Goal: Task Accomplishment & Management: Manage account settings

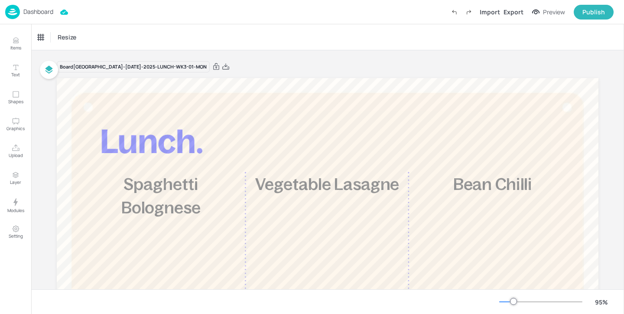
click at [41, 15] on p "Dashboard" at bounding box center [38, 12] width 30 height 6
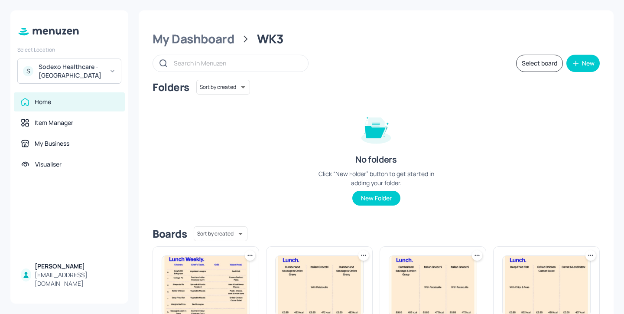
click at [96, 73] on div "Sodexo Healthcare - Stoke Mandeville" at bounding box center [71, 70] width 65 height 17
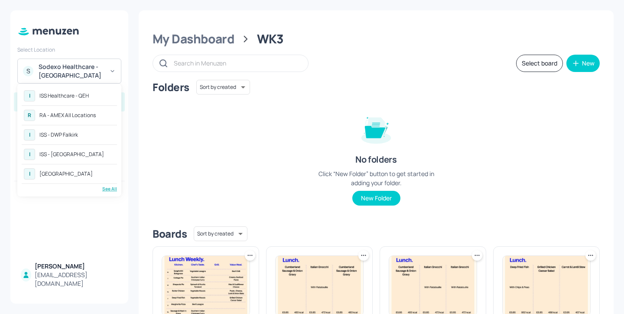
click at [93, 113] on div "RA - AMEX All Locations" at bounding box center [67, 115] width 56 height 5
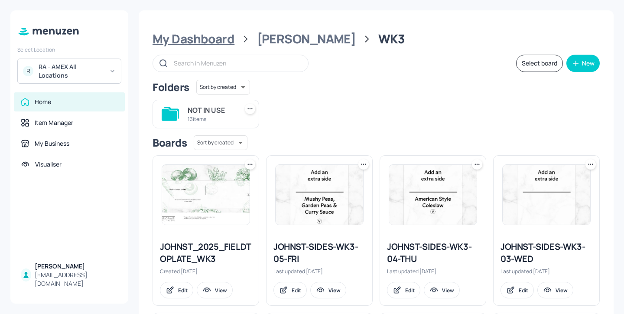
click at [216, 39] on div "My Dashboard" at bounding box center [194, 39] width 82 height 16
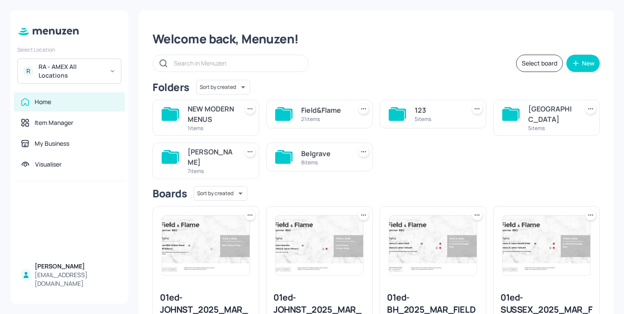
click at [216, 40] on div "Welcome back, Menuzen!" at bounding box center [376, 39] width 447 height 16
click at [335, 159] on div "Belgrave" at bounding box center [324, 153] width 47 height 10
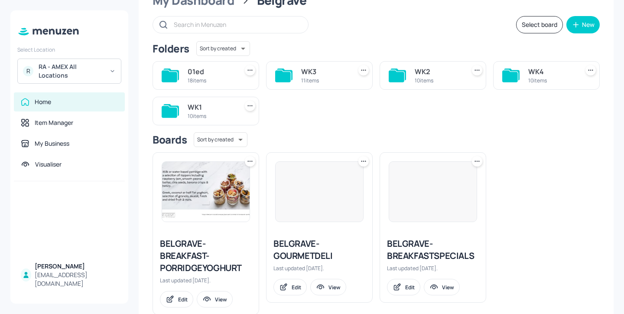
scroll to position [46, 0]
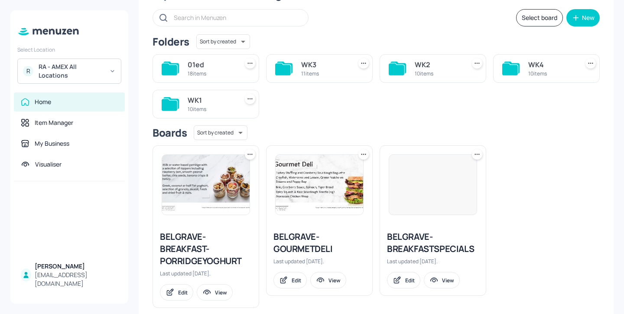
click at [316, 68] on div "WK3" at bounding box center [324, 64] width 47 height 10
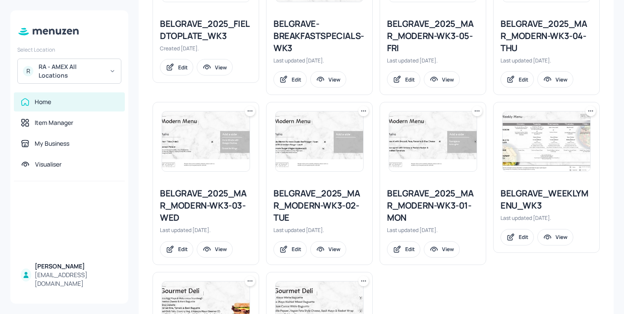
scroll to position [226, 0]
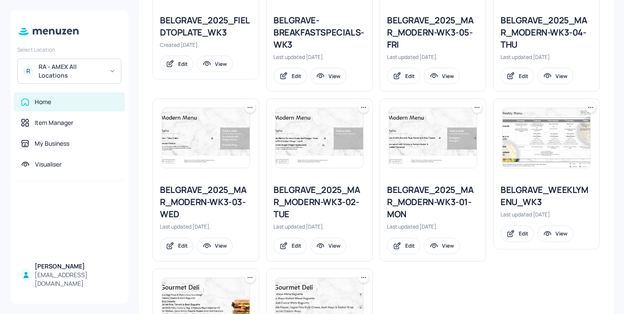
click at [534, 195] on div "BELGRAVE_WEEKLYMENU_WK3" at bounding box center [547, 196] width 92 height 24
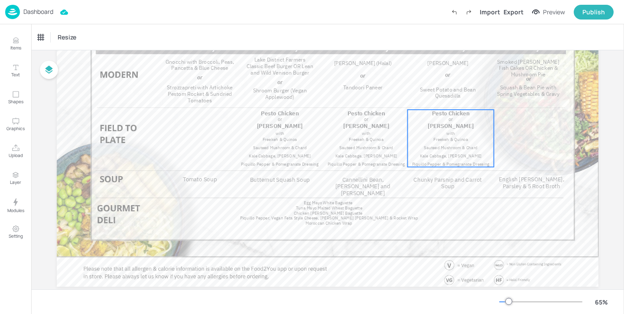
scroll to position [115, 0]
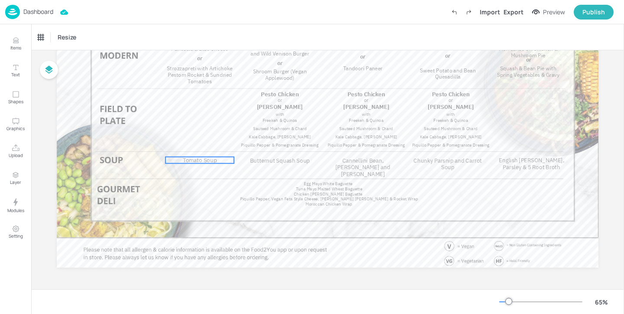
click at [203, 161] on span "Tomato Soup" at bounding box center [200, 159] width 34 height 7
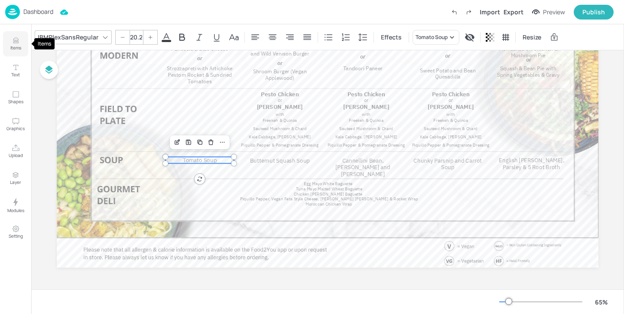
click at [19, 42] on icon "Items" at bounding box center [16, 40] width 8 height 8
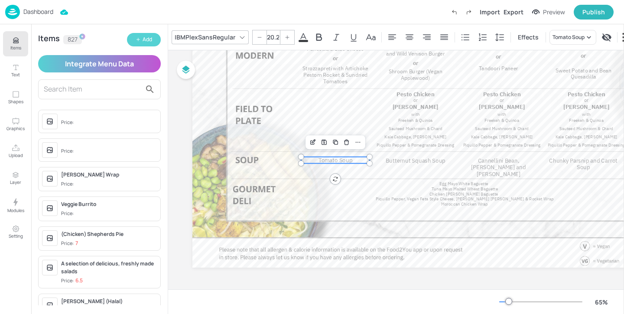
click at [136, 39] on icon "button" at bounding box center [138, 39] width 5 height 5
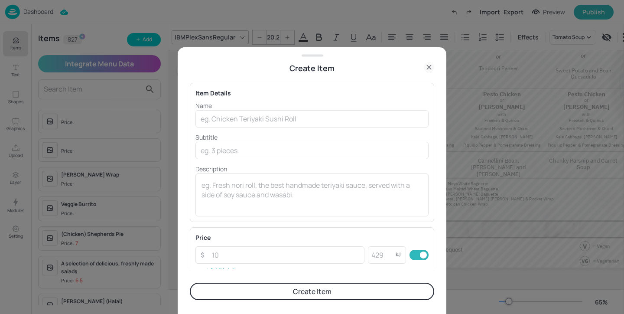
click at [428, 68] on icon at bounding box center [429, 67] width 4 height 4
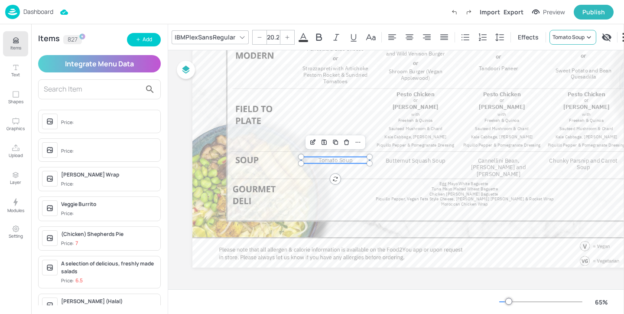
click at [561, 34] on div "Tomato Soup" at bounding box center [569, 37] width 32 height 8
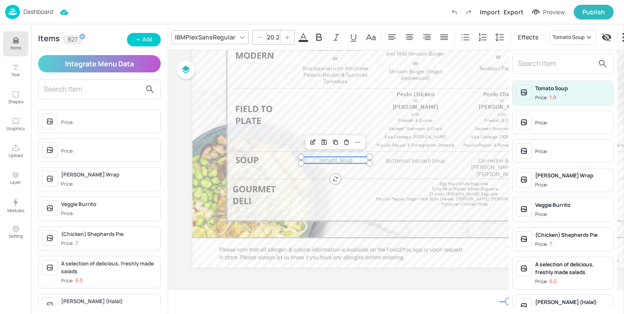
click at [557, 65] on input "text" at bounding box center [556, 64] width 76 height 14
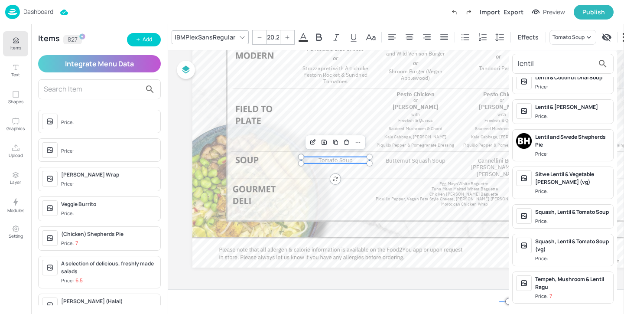
scroll to position [199, 0]
type input "lentil"
click at [387, 206] on div at bounding box center [312, 157] width 624 height 314
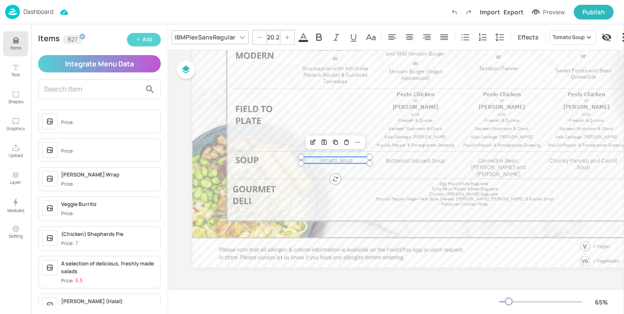
click at [145, 37] on div "Add" at bounding box center [148, 40] width 10 height 8
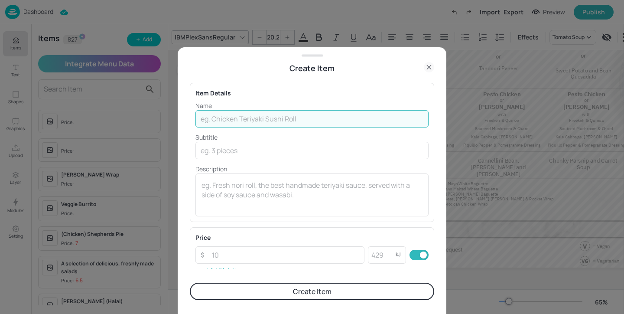
click at [267, 117] on input "text" at bounding box center [311, 118] width 233 height 17
type input "Tomato & Lentil"
click at [287, 289] on button "Create Item" at bounding box center [312, 291] width 244 height 17
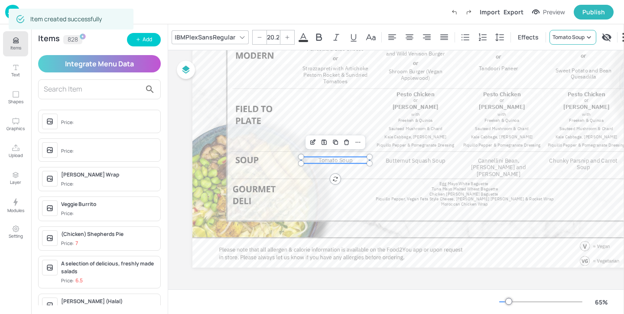
click at [561, 36] on div "Tomato Soup" at bounding box center [569, 37] width 32 height 8
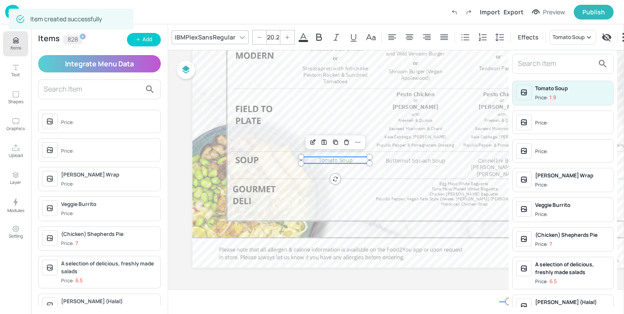
click at [568, 64] on input "text" at bounding box center [556, 64] width 76 height 14
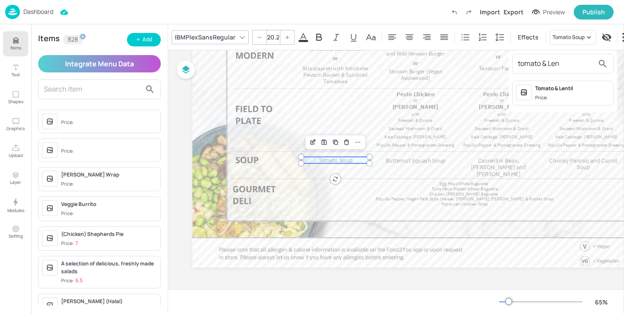
type input "tomato & Len"
click at [575, 93] on div "Tomato & Lentil Price:" at bounding box center [572, 93] width 75 height 17
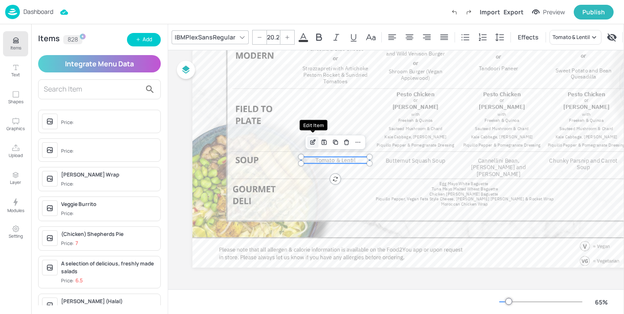
click at [315, 146] on div "Edit Item" at bounding box center [312, 142] width 11 height 11
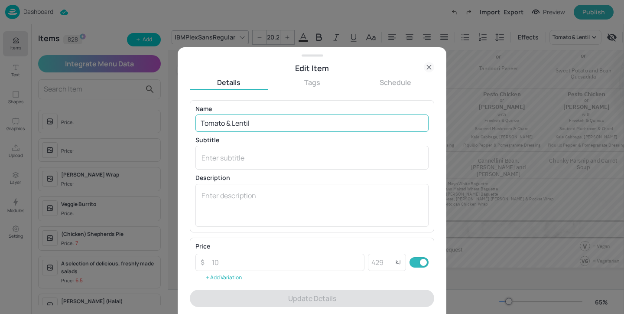
click at [312, 119] on input "Tomato & Lentil" at bounding box center [311, 122] width 233 height 17
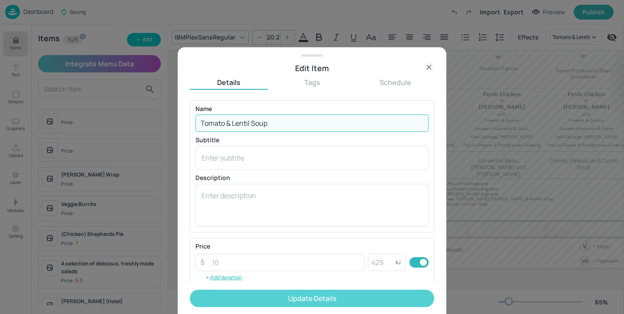
type input "Tomato & Lentil Soup"
click at [334, 291] on button "Update Details" at bounding box center [312, 298] width 244 height 17
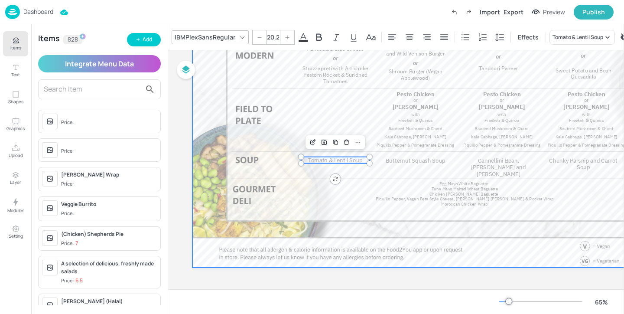
click at [270, 154] on div at bounding box center [463, 115] width 542 height 305
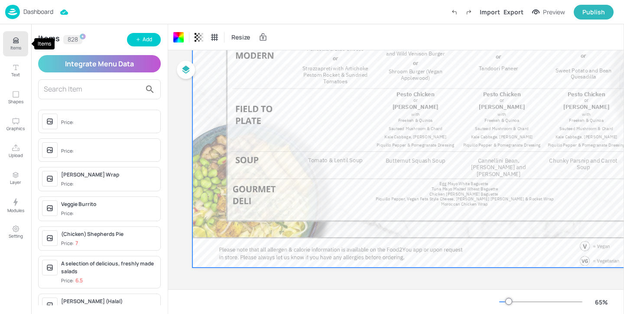
click at [17, 46] on p "Items" at bounding box center [15, 48] width 11 height 6
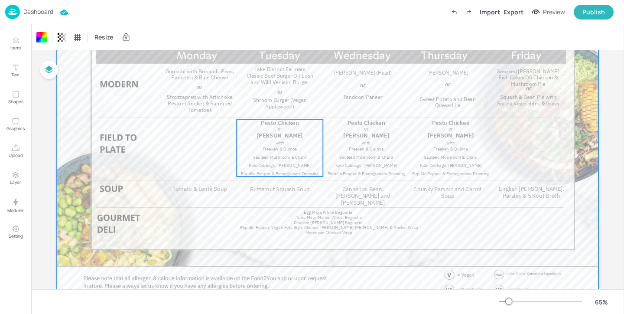
scroll to position [72, 0]
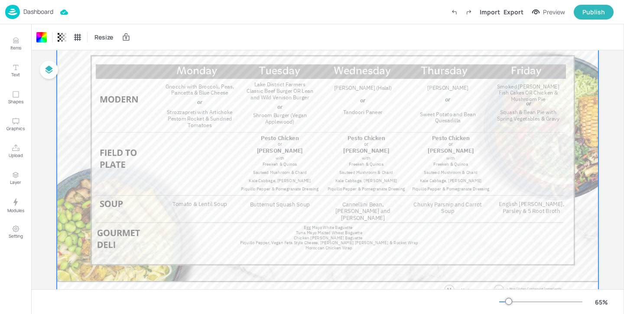
click at [510, 140] on div at bounding box center [328, 159] width 542 height 305
click at [225, 117] on span "Strozzapreti with Artichoke Pestom Rocket & Sundried Tomatoes" at bounding box center [200, 119] width 66 height 20
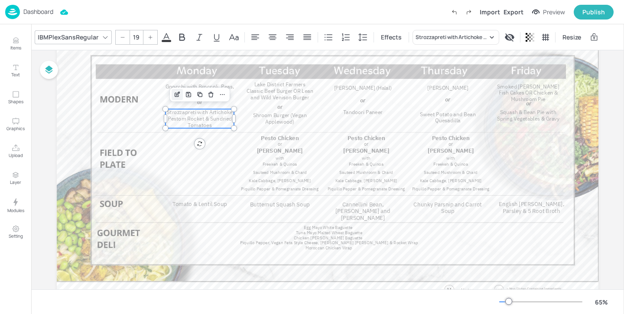
click at [176, 94] on icon "Edit Item" at bounding box center [177, 92] width 3 height 3
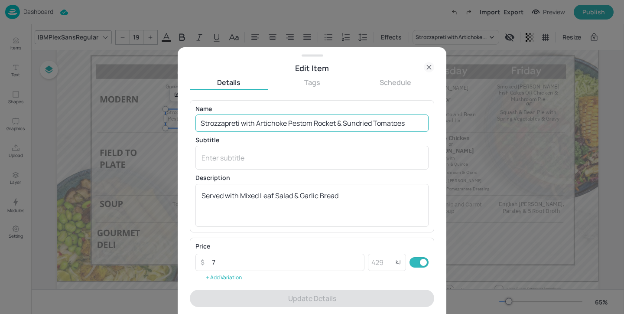
click at [314, 123] on input "Strozzapreti with Artichoke Pestom Rocket & Sundried Tomatoes" at bounding box center [311, 122] width 233 height 17
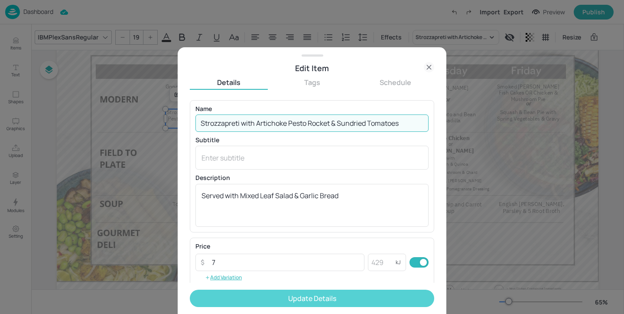
type input "Strozzapreti with Artichoke Pesto Rocket & Sundried Tomatoes"
click at [327, 303] on button "Update Details" at bounding box center [312, 298] width 244 height 17
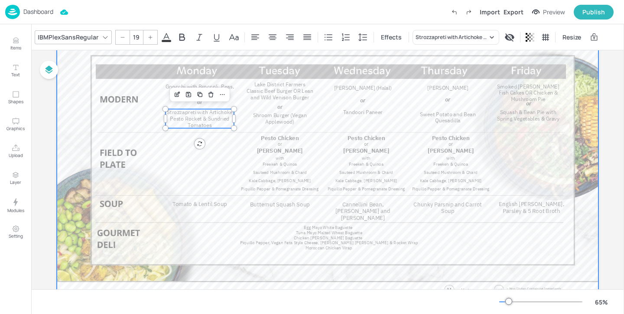
click at [242, 115] on div at bounding box center [328, 159] width 542 height 305
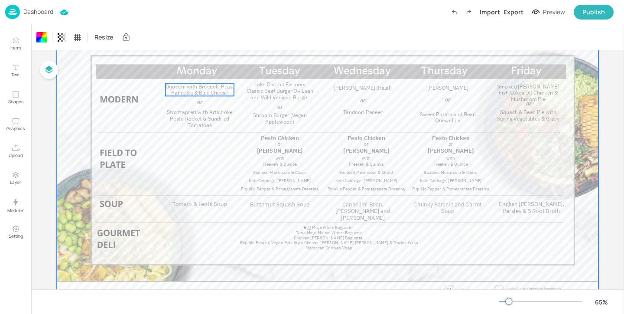
click at [220, 92] on span "Gnocchi with Broccoli, Peas, Pancetta & Blue Cheese" at bounding box center [200, 89] width 68 height 13
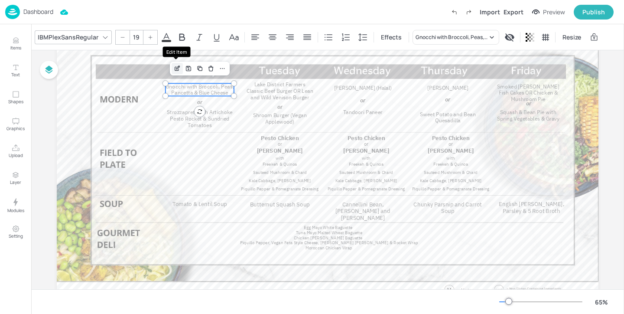
click at [174, 68] on icon "Edit Item" at bounding box center [177, 68] width 7 height 7
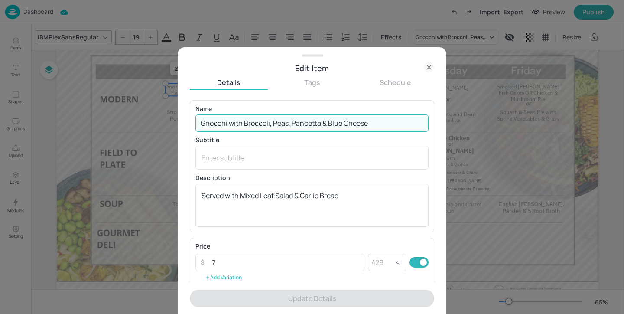
drag, startPoint x: 370, startPoint y: 123, endPoint x: 190, endPoint y: 120, distance: 179.9
click at [190, 120] on div "Name Gnocchi with Broccoli, Peas, Pancetta & Blue Cheese ​ Subtitle x ​ Descrip…" at bounding box center [312, 166] width 244 height 132
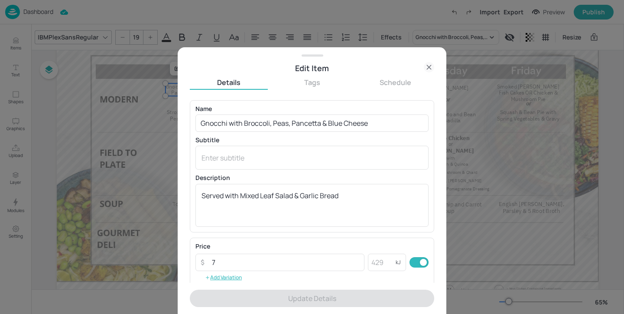
click at [433, 68] on icon at bounding box center [429, 67] width 10 height 10
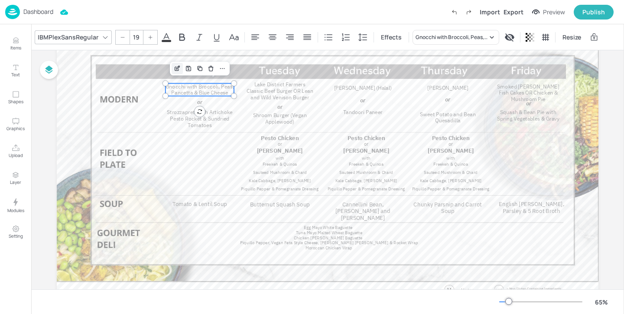
click at [177, 66] on icon "Edit Item" at bounding box center [177, 68] width 7 height 7
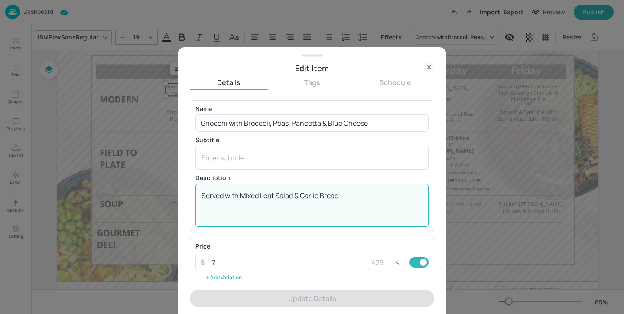
drag, startPoint x: 355, startPoint y: 193, endPoint x: 157, endPoint y: 193, distance: 197.7
click at [157, 193] on div "Edit Item Details Tags Schedule Name Gnocchi with Broccoli, Peas, Pancetta & Bl…" at bounding box center [312, 157] width 624 height 314
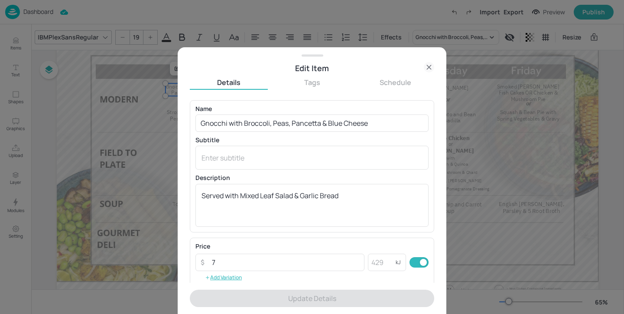
click at [426, 66] on icon at bounding box center [429, 67] width 10 height 10
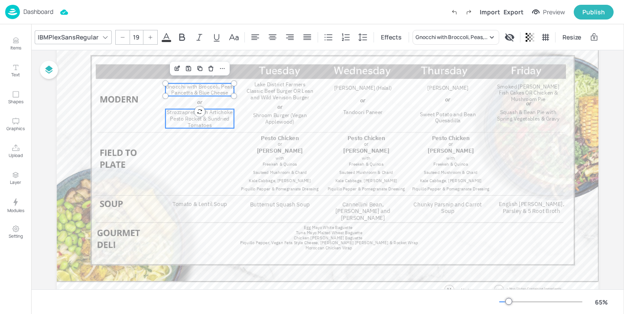
click at [214, 114] on span "Strozzapreti with Artichoke Pesto Rocket & Sundried Tomatoes" at bounding box center [200, 119] width 66 height 20
click at [178, 94] on icon "Edit Item" at bounding box center [177, 94] width 7 height 7
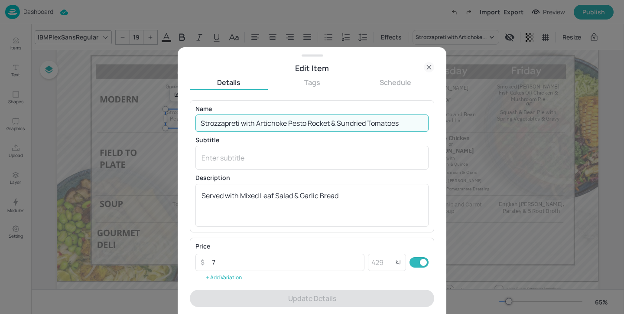
drag, startPoint x: 404, startPoint y: 123, endPoint x: 408, endPoint y: 111, distance: 12.5
click at [408, 111] on div "Name Strozzapreti with Artichoke Pesto Rocket & Sundried Tomatoes ​" at bounding box center [311, 119] width 233 height 26
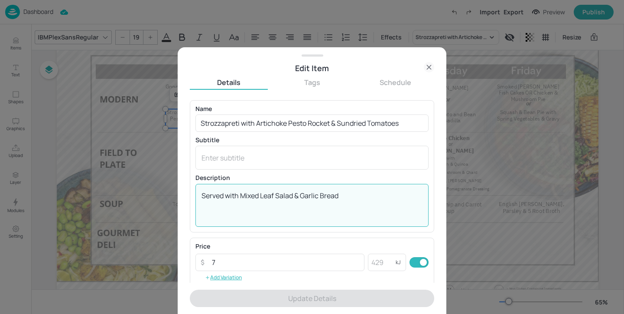
drag, startPoint x: 352, startPoint y: 195, endPoint x: 347, endPoint y: 179, distance: 16.6
click at [347, 179] on div "Description Served with Mixed Leaf Salad & Garlic Bread x ​" at bounding box center [311, 201] width 233 height 52
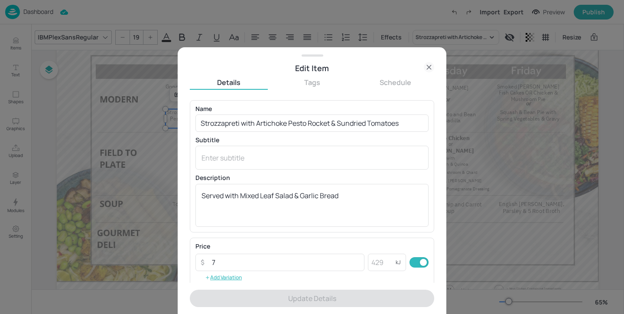
click at [506, 107] on div at bounding box center [312, 157] width 624 height 314
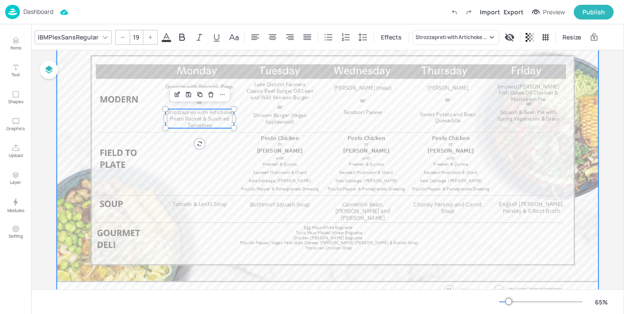
click at [232, 85] on div "Tomato & Lentil Soup Butternut Squash Soup Cannellini Bean, Leek and Chilli Sou…" at bounding box center [328, 159] width 542 height 305
type input "19"
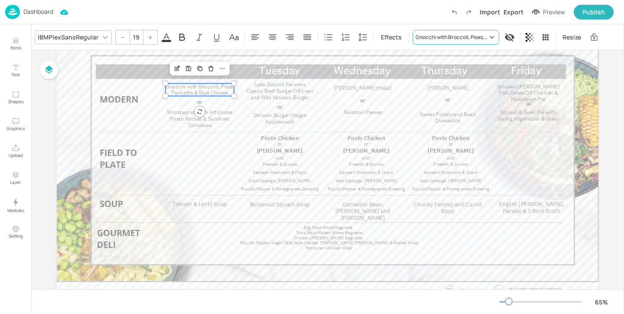
click at [453, 42] on div "Gnocchi with Broccoli, Peas, Pancetta & Blue Cheese" at bounding box center [456, 37] width 87 height 15
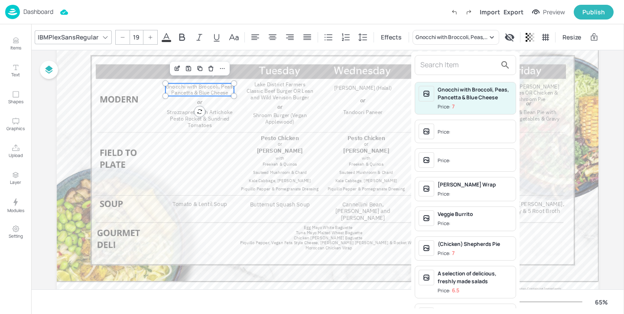
click at [440, 64] on input "text" at bounding box center [458, 65] width 76 height 14
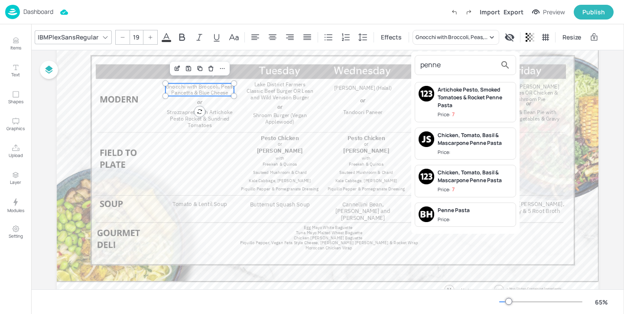
type input "penne"
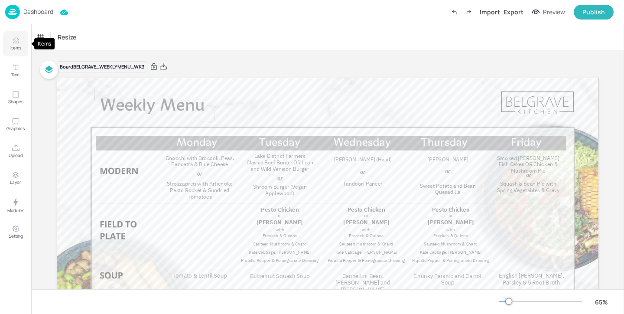
click at [21, 41] on button "Items" at bounding box center [15, 43] width 25 height 25
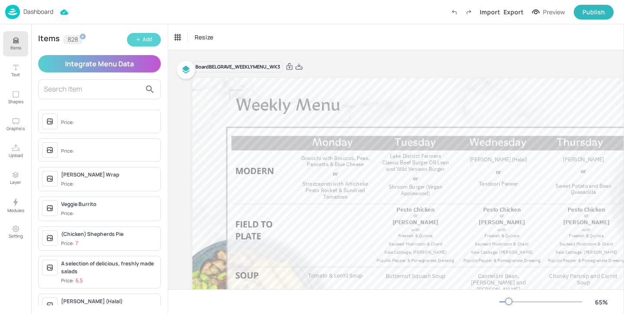
click at [147, 42] on div "Add" at bounding box center [148, 40] width 10 height 8
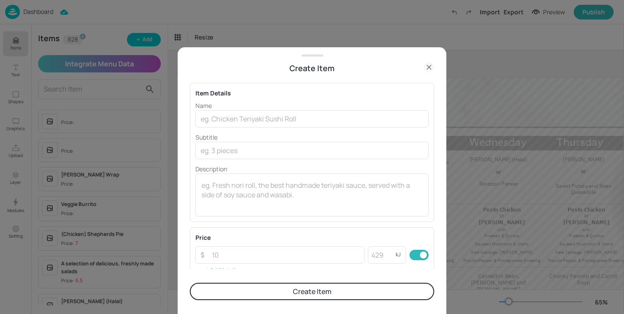
click at [209, 34] on div at bounding box center [312, 157] width 624 height 314
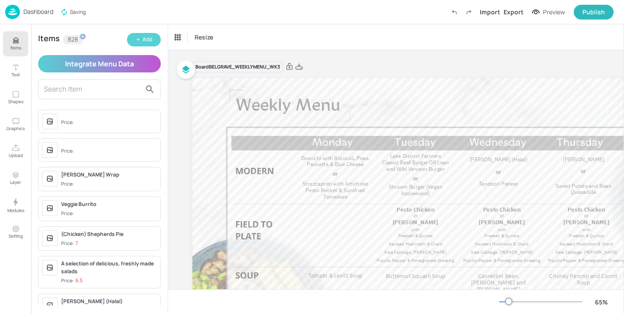
click at [145, 41] on div "Add" at bounding box center [148, 40] width 10 height 8
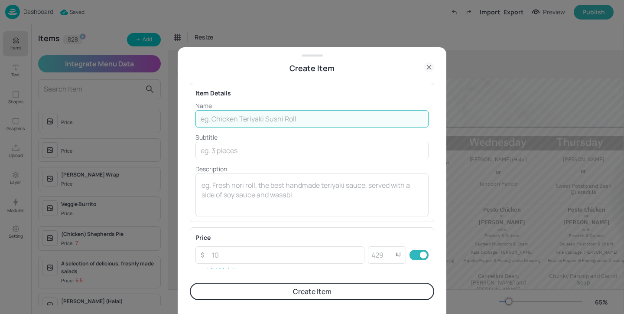
click at [250, 117] on input "text" at bounding box center [311, 118] width 233 height 17
paste input "Gnocchi with Broccoli, Peas, Pancetta & Blue Cheese"
drag, startPoint x: 227, startPoint y: 118, endPoint x: 167, endPoint y: 118, distance: 59.8
click at [167, 118] on div "Create Item Item Details Name Gnocchi with Broccoli, Peas, Pancetta & Blue Chee…" at bounding box center [312, 157] width 624 height 314
type input "Penne with Broccoli, Peas, Pancetta & Blue Cheese"
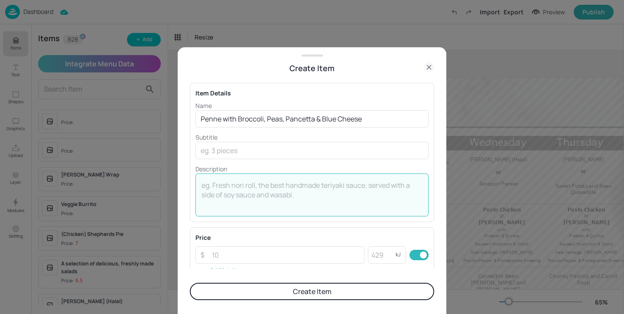
click at [227, 191] on textarea at bounding box center [312, 194] width 221 height 29
paste textarea "Served with Mixed Leaf Salad & Garlic Bread"
type textarea "Served with Mixed Leaf Salad & Garlic Bread"
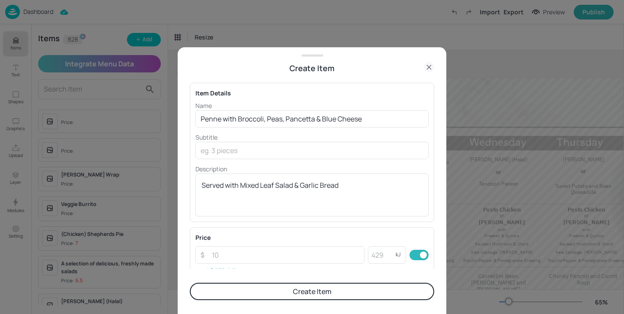
click at [277, 295] on button "Create Item" at bounding box center [312, 291] width 244 height 17
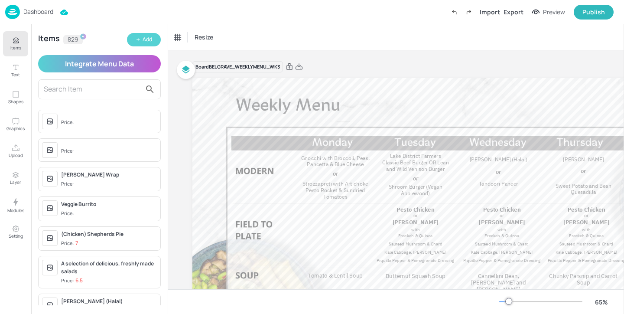
click at [149, 38] on div "Add" at bounding box center [148, 40] width 10 height 8
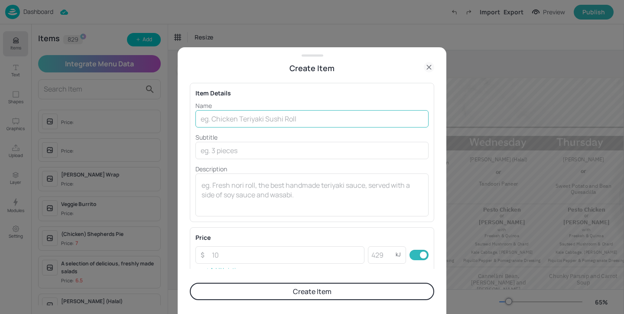
click at [284, 120] on input "text" at bounding box center [311, 118] width 233 height 17
paste input "Strozzapreti with Artichoke Pesto Rocket & Sundried Tomatoes"
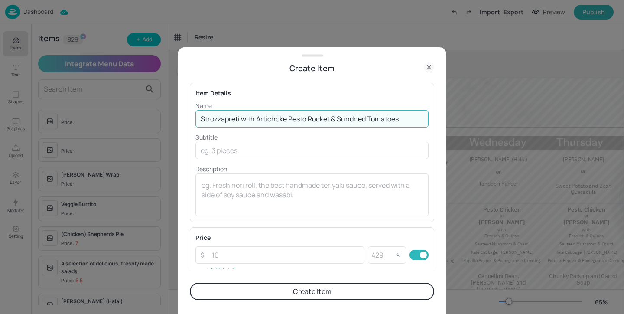
drag, startPoint x: 240, startPoint y: 120, endPoint x: 142, endPoint y: 114, distance: 98.1
click at [142, 114] on div "Create Item Item Details Name Strozzapreti with Artichoke Pesto Rocket & Sundri…" at bounding box center [312, 157] width 624 height 314
type input "Penne with Artichoke Pesto Rocket & Sundried Tomatoes"
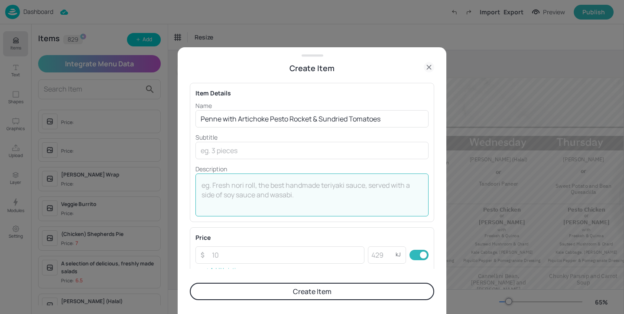
click at [219, 183] on textarea at bounding box center [312, 194] width 221 height 29
paste textarea "Served with Mixed Leaf Salad & Garlic Bread"
type textarea "Served with Mixed Leaf Salad & Garlic Bread"
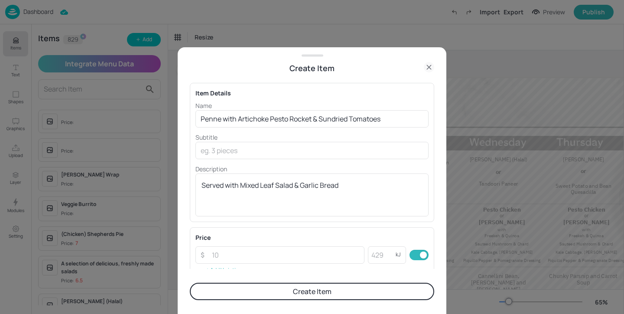
click at [324, 290] on button "Create Item" at bounding box center [312, 291] width 244 height 17
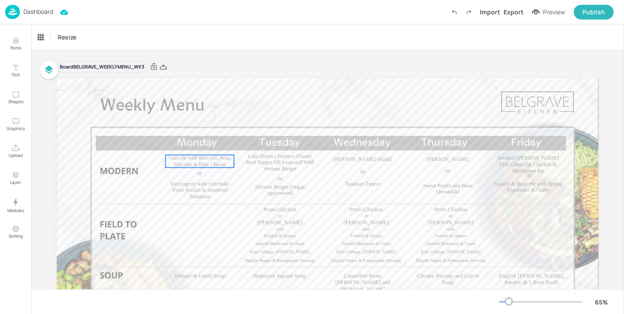
click at [200, 162] on span "Gnocchi with Broccoli, Peas, Pancetta & Blue Cheese" at bounding box center [200, 161] width 63 height 12
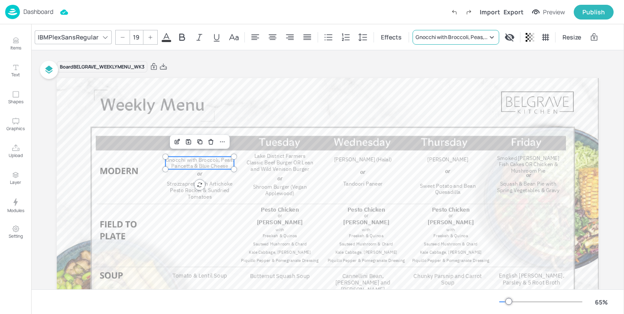
click at [427, 35] on div "Gnocchi with Broccoli, Peas, Pancetta & Blue Cheese" at bounding box center [452, 37] width 72 height 8
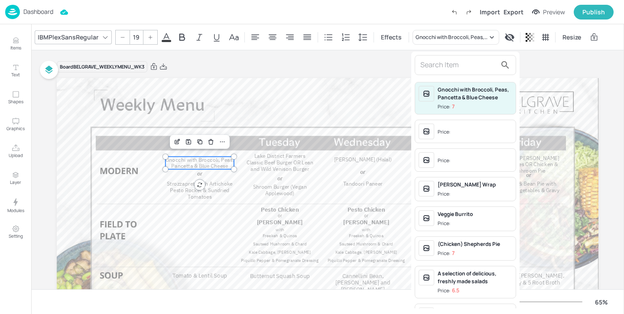
click at [451, 70] on input "text" at bounding box center [458, 65] width 76 height 14
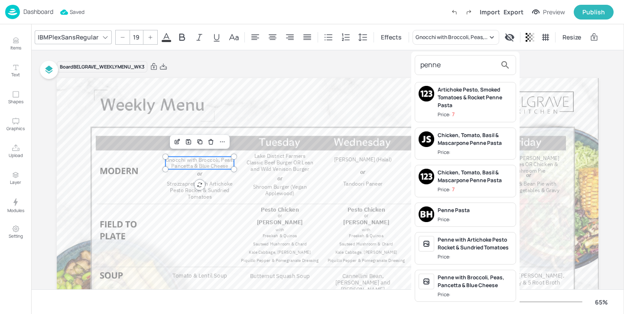
type input "penne"
click at [496, 289] on div "Penne with Broccoli, Peas, Pancetta & Blue Cheese Price:" at bounding box center [475, 286] width 75 height 25
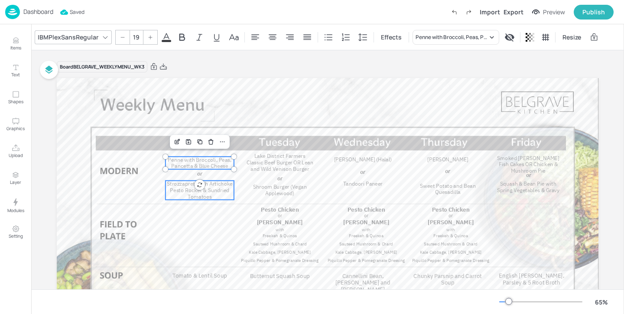
click at [223, 195] on p "Strozzapreti with Artichoke Pesto Rocket & Sundried Tomatoes" at bounding box center [200, 190] width 68 height 19
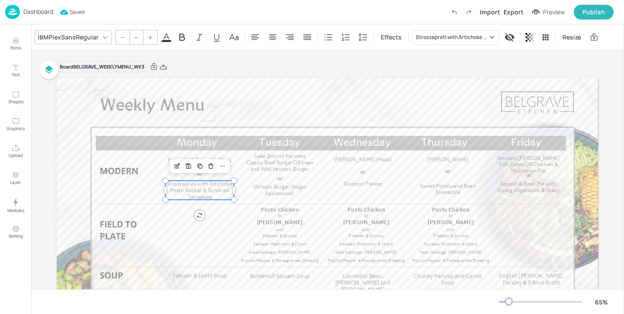
type input "19"
click at [479, 40] on div "Strozzapreti with Artichoke Pesto Rocket & Sundried Tomatoes" at bounding box center [452, 37] width 72 height 8
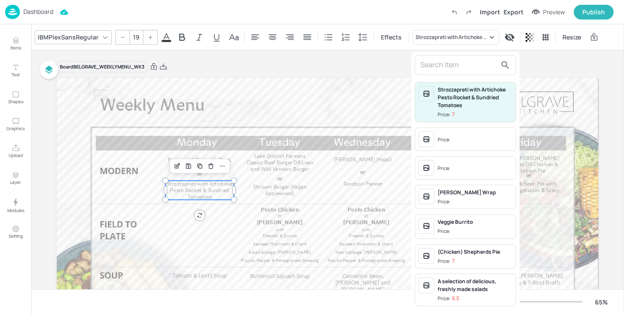
click at [458, 65] on input "text" at bounding box center [458, 65] width 76 height 14
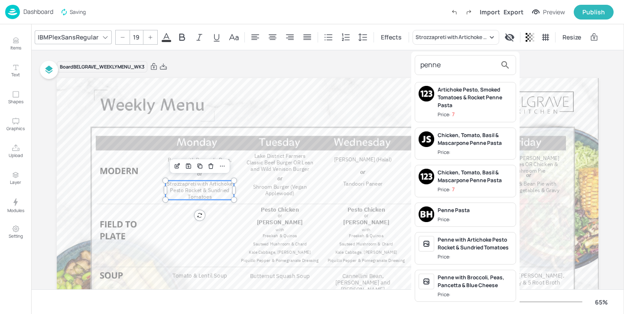
type input "penne"
click at [489, 250] on div "Penne with Artichoke Pesto Rocket & Sundried Tomatoes" at bounding box center [475, 244] width 75 height 16
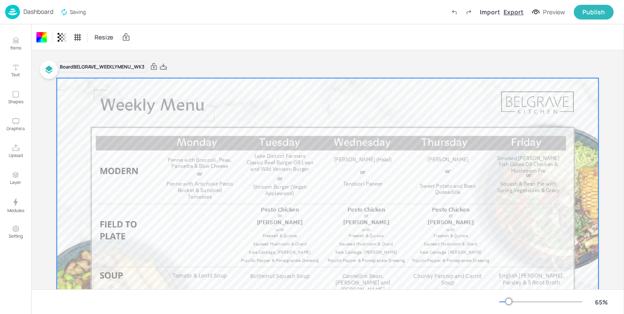
click at [517, 16] on div "Export" at bounding box center [514, 11] width 20 height 9
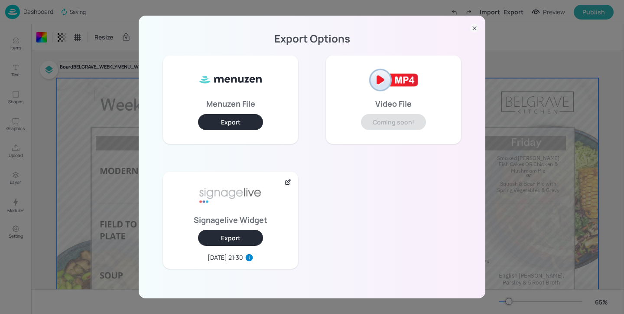
click at [251, 234] on button "Export" at bounding box center [230, 238] width 65 height 16
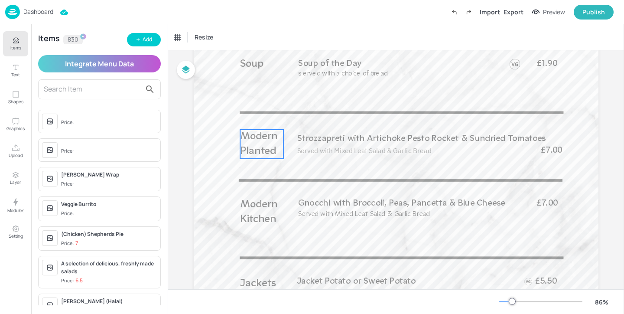
scroll to position [373, 0]
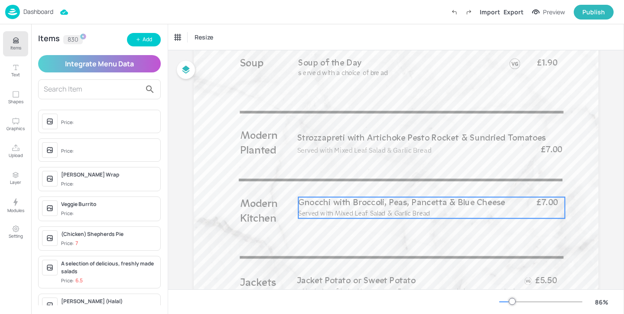
click at [355, 205] on span "Gnocchi with Broccoli, Peas, Pancetta & Blue Cheese" at bounding box center [401, 203] width 207 height 9
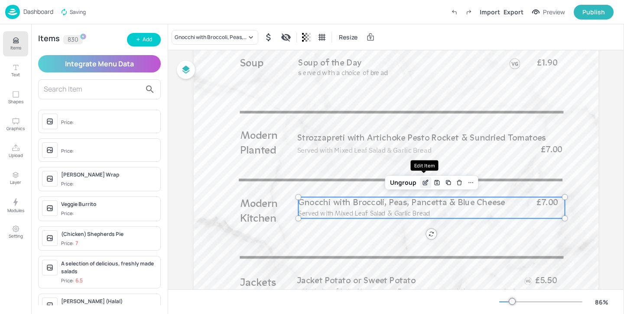
click at [422, 185] on icon "Edit Item" at bounding box center [425, 182] width 7 height 7
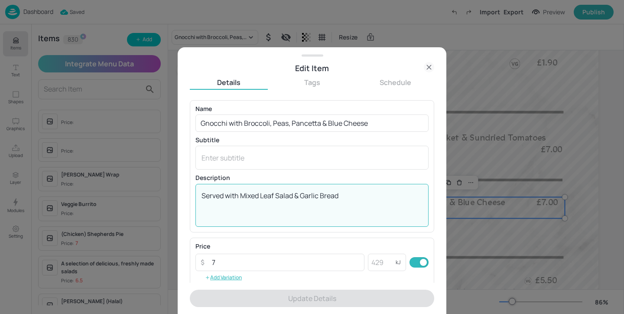
drag, startPoint x: 350, startPoint y: 195, endPoint x: 185, endPoint y: 194, distance: 165.6
click at [185, 195] on div "Edit Item Details Tags Schedule Name Gnocchi with Broccoli, Peas, Pancetta & Bl…" at bounding box center [312, 180] width 269 height 267
